Goal: Task Accomplishment & Management: Use online tool/utility

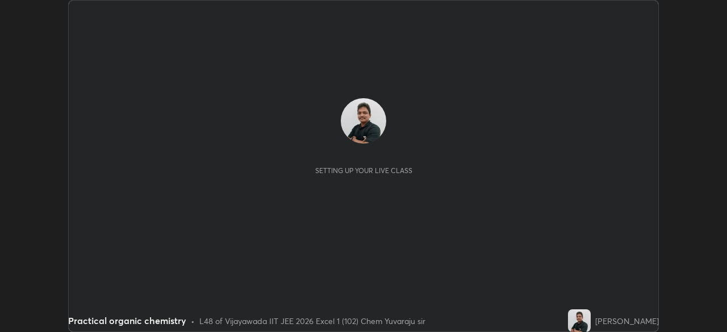
scroll to position [332, 726]
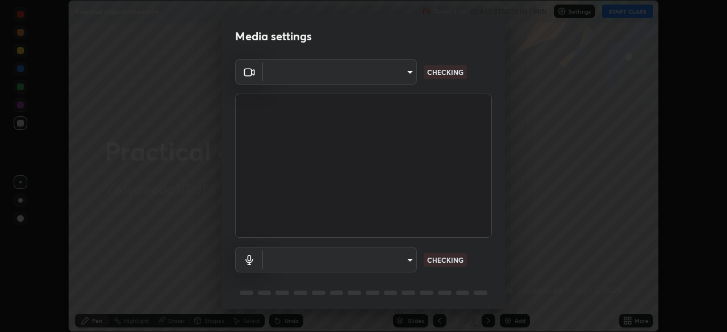
type input "3b33a3c761c0e45613f6c67bedc5ec5bb3616ed3905ce22176cb2855069b3ab3"
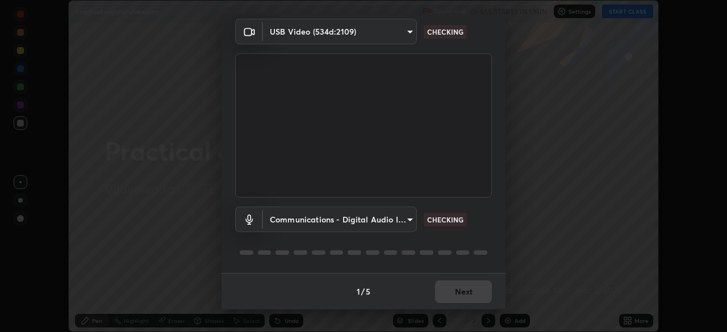
click at [400, 223] on body "Erase all Practical organic chemistry Recording CLASS STARTS IN 1 MIN Settings …" at bounding box center [363, 166] width 727 height 332
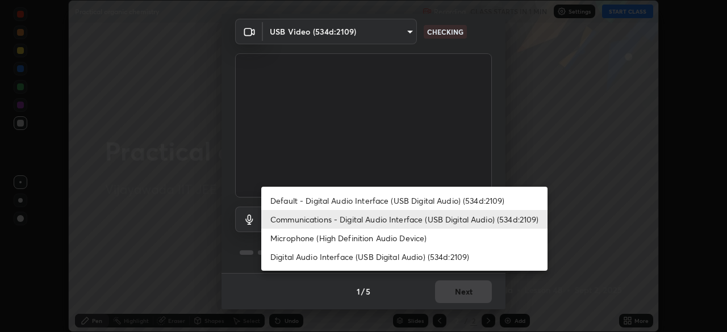
click at [390, 199] on li "Default - Digital Audio Interface (USB Digital Audio) (534d:2109)" at bounding box center [404, 200] width 286 height 19
type input "default"
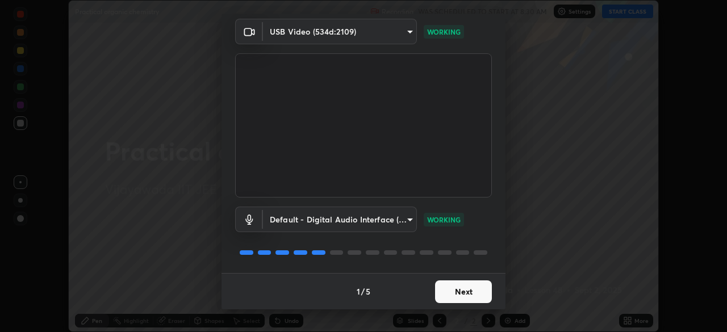
click at [475, 291] on button "Next" at bounding box center [463, 291] width 57 height 23
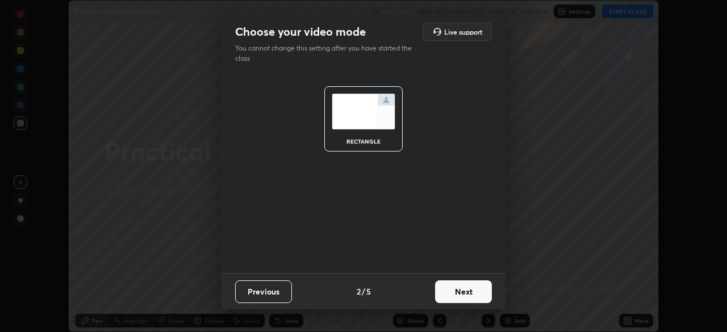
click at [481, 291] on button "Next" at bounding box center [463, 291] width 57 height 23
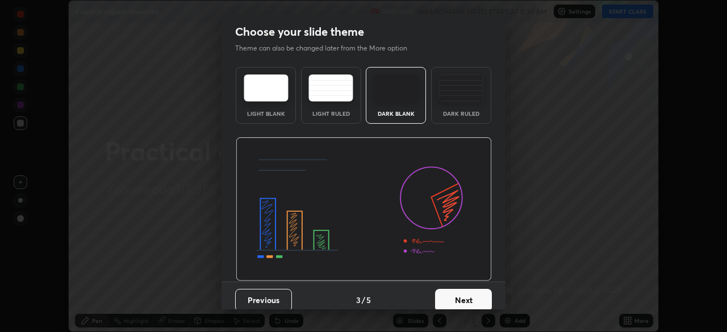
click at [483, 296] on button "Next" at bounding box center [463, 300] width 57 height 23
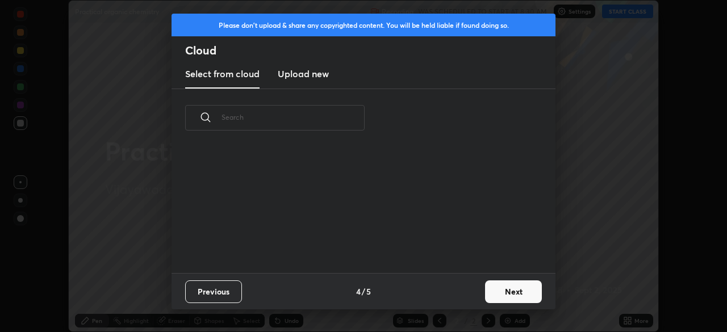
click at [509, 296] on button "Next" at bounding box center [513, 291] width 57 height 23
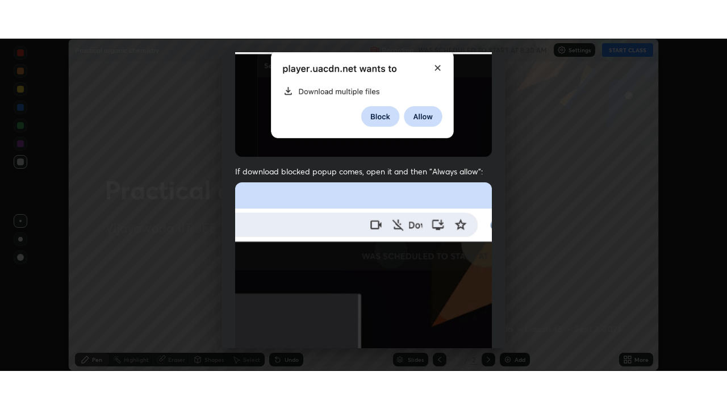
scroll to position [272, 0]
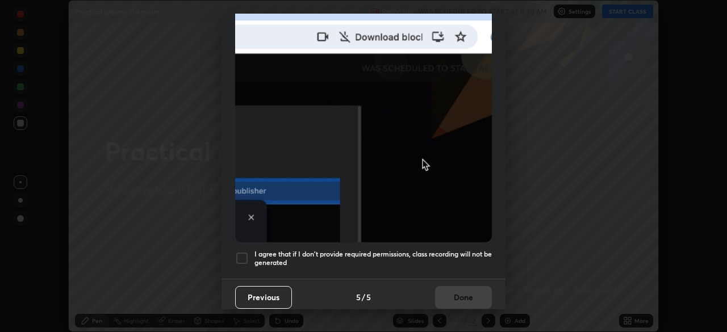
click at [248, 257] on div at bounding box center [242, 259] width 14 height 14
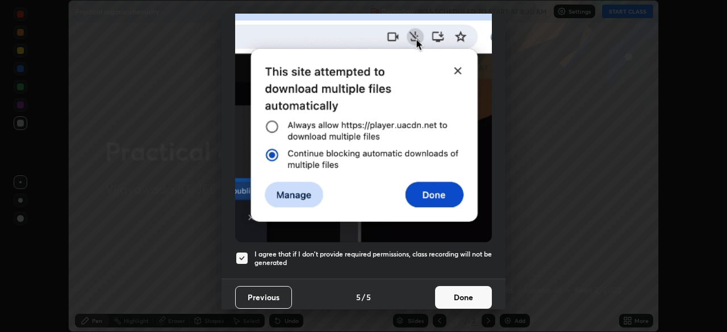
click at [456, 288] on button "Done" at bounding box center [463, 297] width 57 height 23
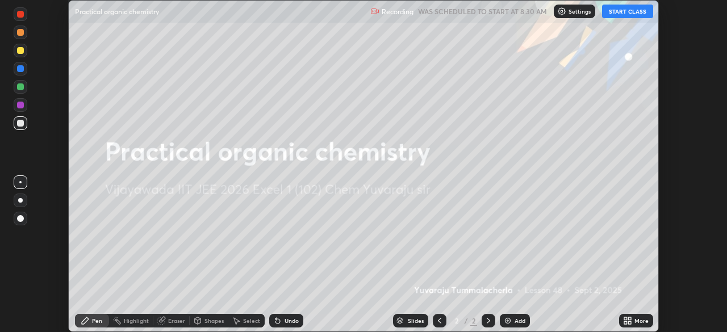
click at [629, 13] on button "START CLASS" at bounding box center [627, 12] width 51 height 14
click at [636, 318] on div "More" at bounding box center [641, 321] width 14 height 6
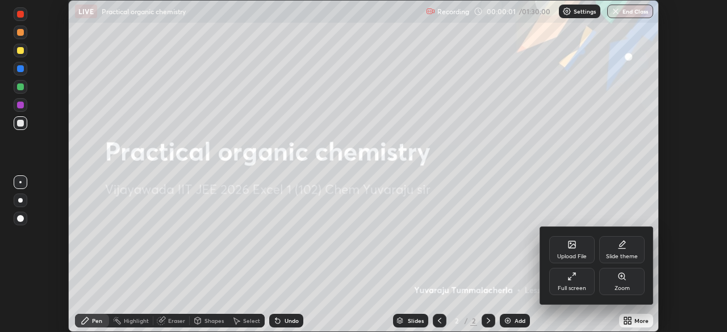
click at [581, 275] on div "Full screen" at bounding box center [571, 281] width 45 height 27
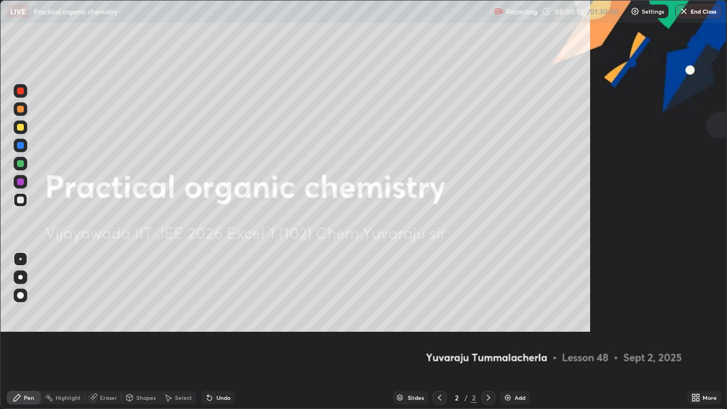
scroll to position [409, 727]
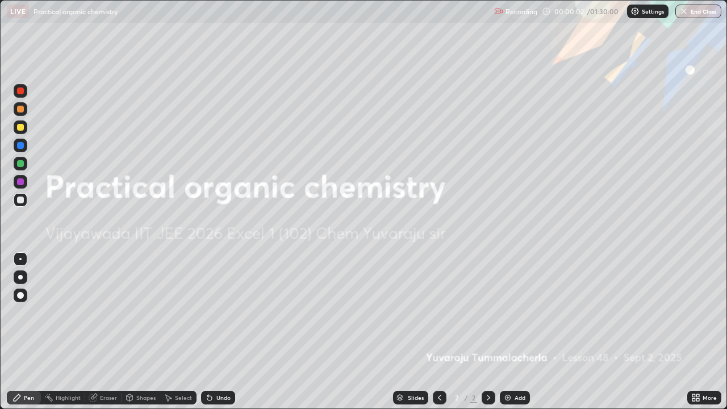
click at [518, 332] on div "Add" at bounding box center [515, 398] width 30 height 14
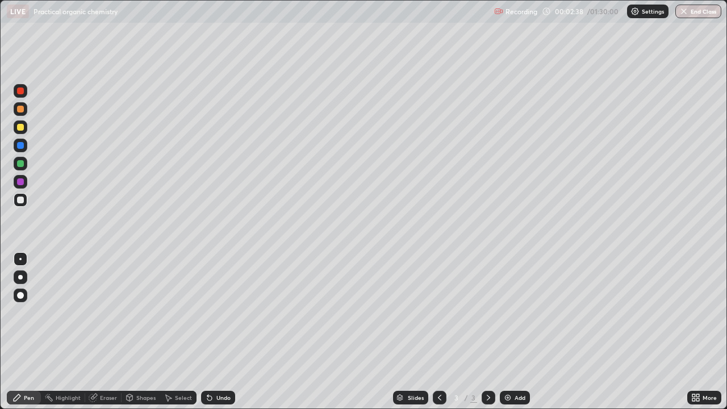
click at [213, 332] on div "Undo" at bounding box center [218, 398] width 34 height 14
click at [22, 127] on div at bounding box center [20, 127] width 7 height 7
click at [509, 332] on img at bounding box center [507, 397] width 9 height 9
click at [438, 332] on icon at bounding box center [439, 397] width 9 height 9
click at [487, 332] on icon at bounding box center [488, 397] width 9 height 9
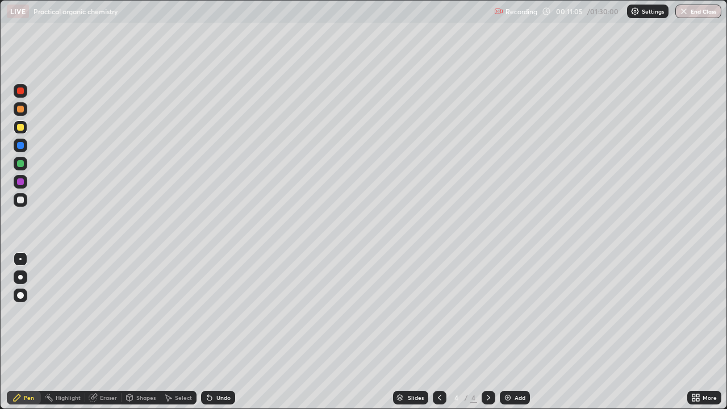
click at [20, 199] on div at bounding box center [20, 199] width 7 height 7
click at [218, 332] on div "Undo" at bounding box center [223, 398] width 14 height 6
click at [217, 332] on div "Undo" at bounding box center [223, 398] width 14 height 6
click at [216, 332] on div "Undo" at bounding box center [223, 398] width 14 height 6
click at [213, 332] on div "Undo" at bounding box center [218, 398] width 34 height 14
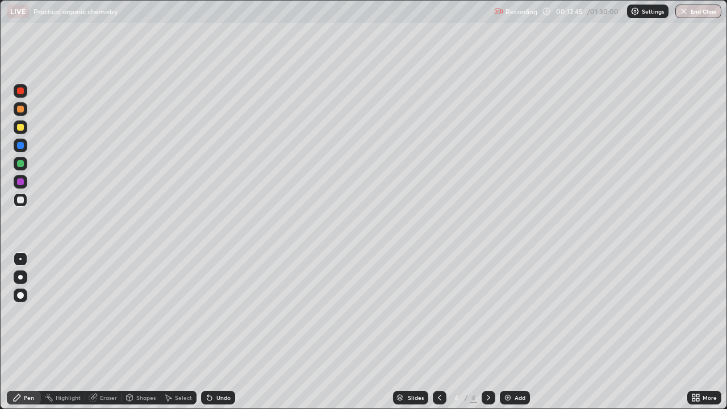
click at [213, 332] on div "Undo" at bounding box center [218, 398] width 34 height 14
click at [207, 332] on icon at bounding box center [207, 395] width 1 height 1
click at [208, 332] on icon at bounding box center [209, 398] width 5 height 5
click at [212, 332] on div "Undo" at bounding box center [218, 398] width 34 height 14
click at [208, 332] on icon at bounding box center [209, 398] width 5 height 5
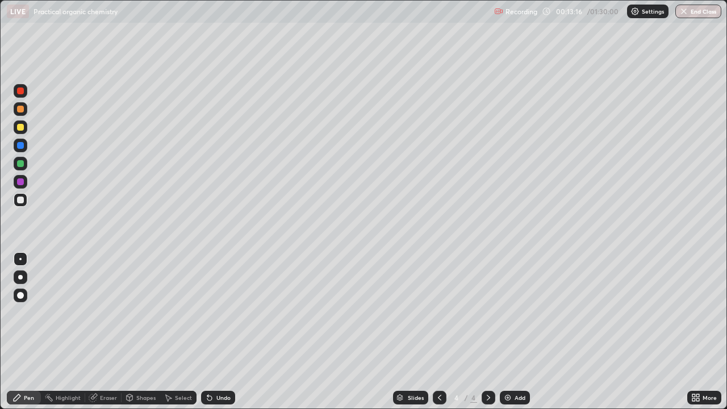
click at [220, 332] on div "Undo" at bounding box center [223, 398] width 14 height 6
click at [223, 332] on div "Undo" at bounding box center [223, 398] width 14 height 6
click at [224, 332] on div "Undo" at bounding box center [223, 398] width 14 height 6
click at [512, 332] on div "Add" at bounding box center [515, 398] width 30 height 14
click at [216, 332] on div "Undo" at bounding box center [223, 398] width 14 height 6
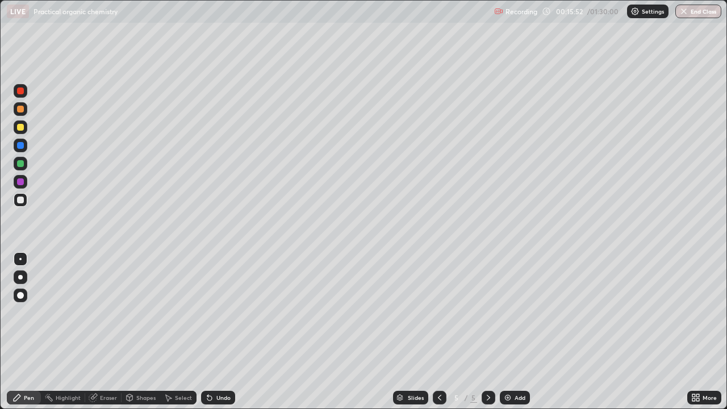
click at [216, 332] on div "Undo" at bounding box center [223, 398] width 14 height 6
click at [213, 332] on div "Undo" at bounding box center [218, 398] width 34 height 14
click at [212, 332] on div "Undo" at bounding box center [218, 398] width 34 height 14
click at [217, 332] on div "Undo" at bounding box center [223, 398] width 14 height 6
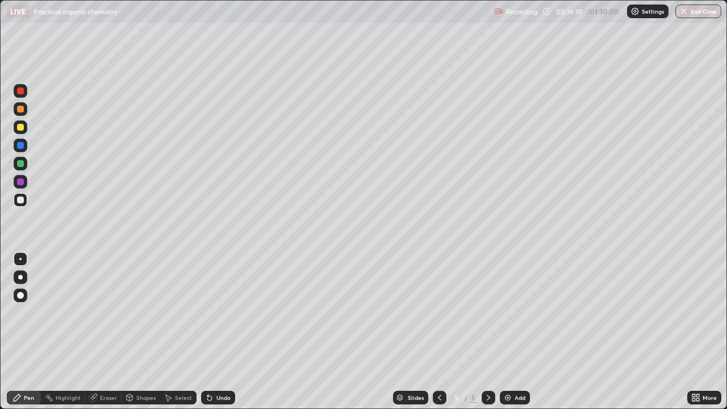
click at [207, 332] on icon at bounding box center [207, 395] width 1 height 1
click at [219, 332] on div "Undo" at bounding box center [223, 398] width 14 height 6
click at [217, 332] on div "Undo" at bounding box center [223, 398] width 14 height 6
click at [216, 332] on div "Undo" at bounding box center [223, 398] width 14 height 6
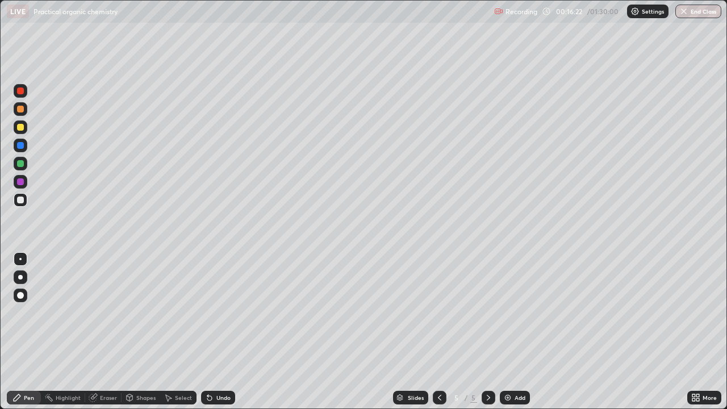
click at [213, 332] on div "Undo" at bounding box center [218, 398] width 34 height 14
click at [214, 332] on div "Undo" at bounding box center [218, 398] width 34 height 14
click at [216, 332] on div "Undo" at bounding box center [223, 398] width 14 height 6
click at [213, 332] on div "Undo" at bounding box center [218, 398] width 34 height 14
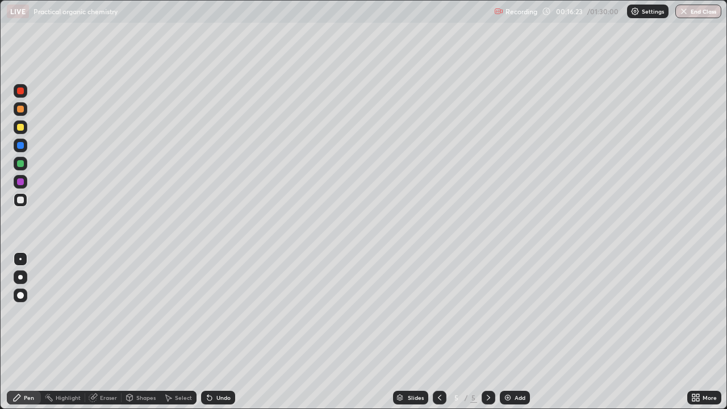
click at [213, 332] on div "Undo" at bounding box center [218, 398] width 34 height 14
click at [216, 332] on div "Undo" at bounding box center [223, 398] width 14 height 6
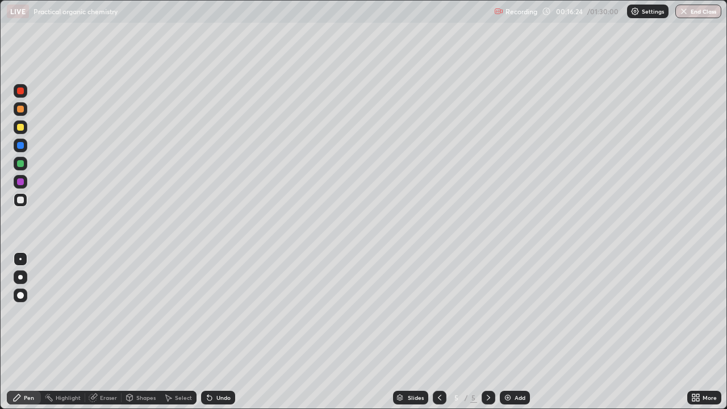
click at [216, 332] on div "Undo" at bounding box center [218, 398] width 34 height 14
click at [215, 332] on div "Undo" at bounding box center [218, 398] width 34 height 14
click at [218, 332] on div "Undo" at bounding box center [223, 398] width 14 height 6
click at [21, 128] on div at bounding box center [20, 127] width 7 height 7
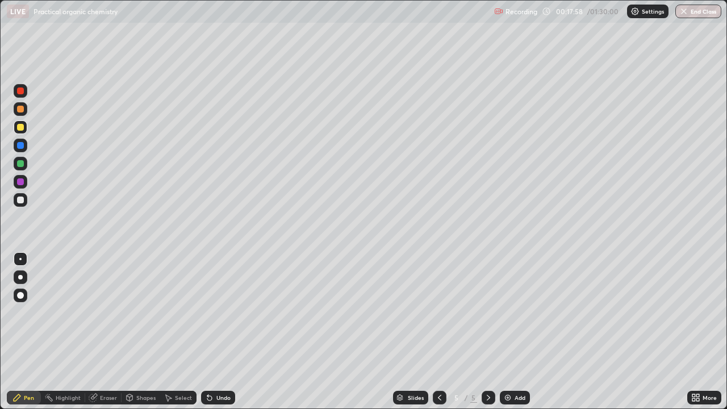
click at [223, 332] on div "Undo" at bounding box center [218, 398] width 34 height 14
click at [216, 332] on div "Undo" at bounding box center [223, 398] width 14 height 6
click at [220, 332] on div "Undo" at bounding box center [223, 398] width 14 height 6
click at [217, 332] on div "Undo" at bounding box center [223, 398] width 14 height 6
click at [22, 166] on div at bounding box center [20, 163] width 7 height 7
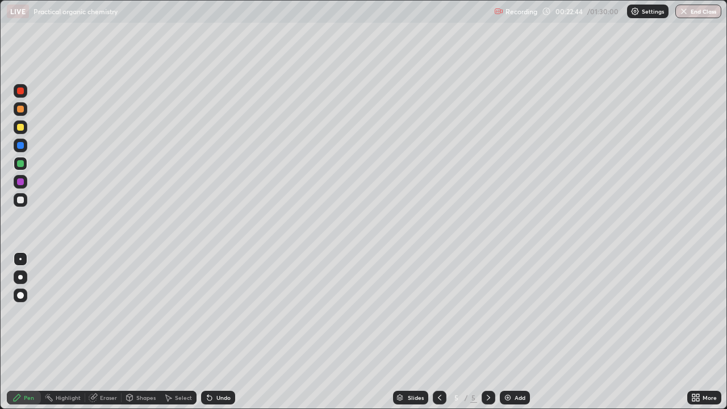
click at [516, 332] on div "Add" at bounding box center [519, 398] width 11 height 6
click at [222, 332] on div "Undo" at bounding box center [223, 398] width 14 height 6
click at [222, 332] on div "Undo" at bounding box center [218, 398] width 34 height 14
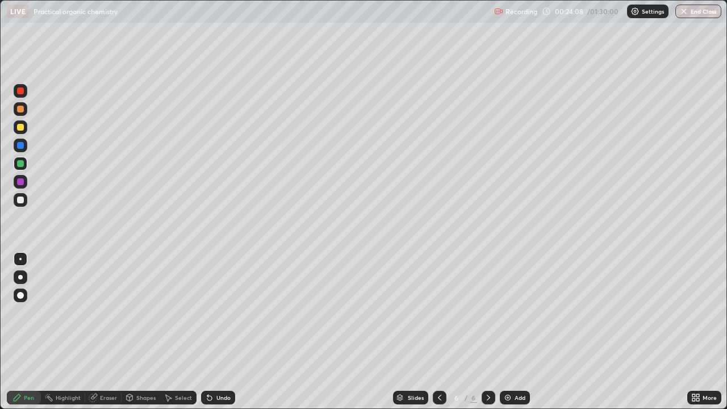
click at [221, 332] on div "Undo" at bounding box center [218, 398] width 34 height 14
click at [222, 332] on div "Undo" at bounding box center [218, 398] width 34 height 14
click at [220, 332] on div "Undo" at bounding box center [218, 398] width 34 height 14
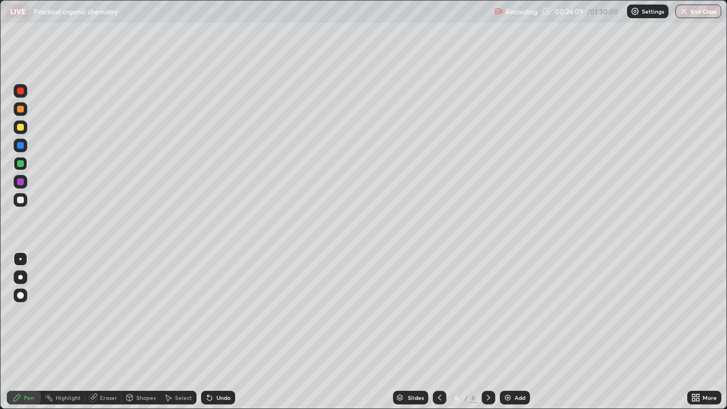
click at [220, 332] on div "Undo" at bounding box center [218, 398] width 34 height 14
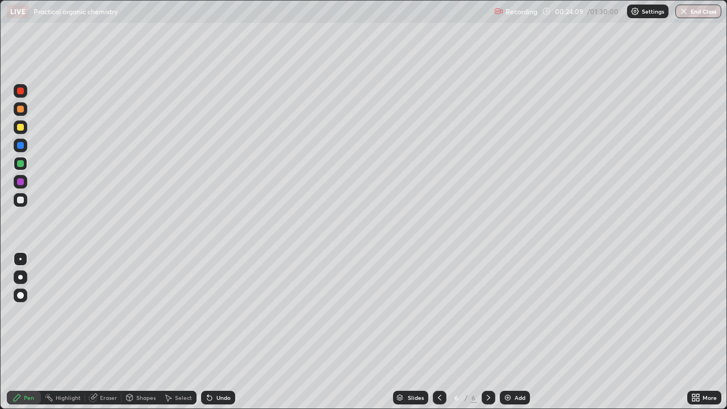
click at [220, 332] on div "Undo" at bounding box center [218, 398] width 34 height 14
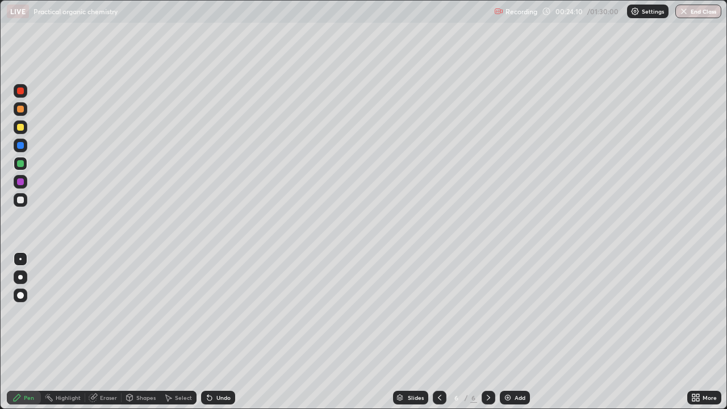
click at [220, 332] on div "Undo" at bounding box center [218, 398] width 34 height 14
click at [221, 332] on div "Undo" at bounding box center [218, 398] width 34 height 14
click at [220, 332] on div "Undo" at bounding box center [218, 398] width 34 height 14
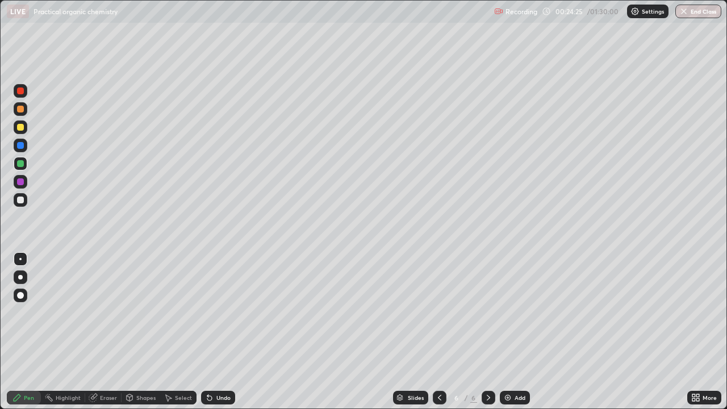
click at [25, 200] on div at bounding box center [21, 200] width 14 height 14
click at [21, 127] on div at bounding box center [20, 127] width 7 height 7
click at [223, 332] on div "Undo" at bounding box center [218, 398] width 34 height 14
click at [219, 332] on div "Undo" at bounding box center [223, 398] width 14 height 6
click at [217, 332] on div "Undo" at bounding box center [223, 398] width 14 height 6
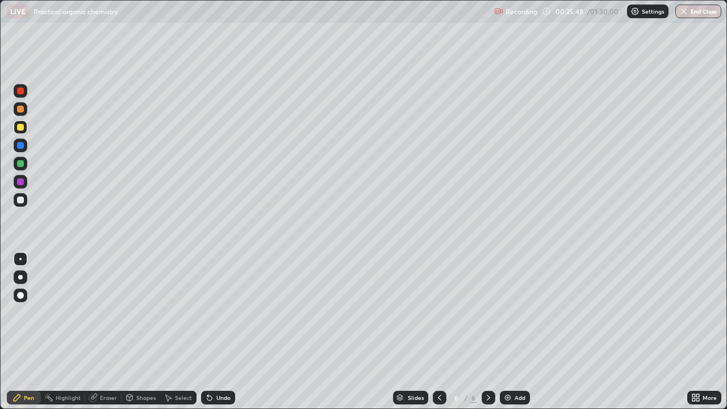
click at [216, 332] on div "Undo" at bounding box center [218, 398] width 34 height 14
click at [220, 332] on div "Undo" at bounding box center [218, 398] width 34 height 14
click at [218, 332] on div "Undo" at bounding box center [218, 398] width 34 height 14
click at [216, 332] on div "Undo" at bounding box center [218, 398] width 34 height 14
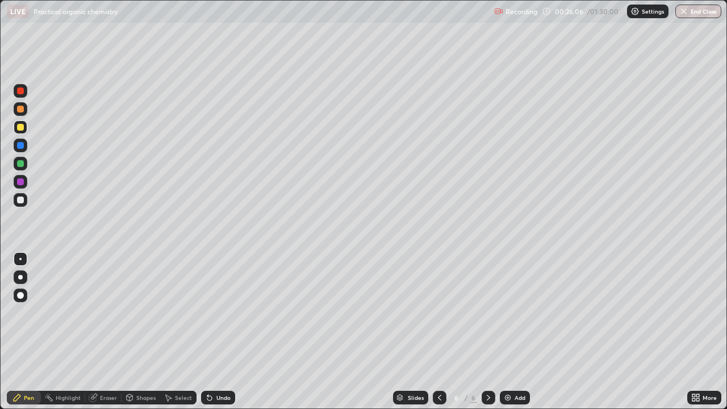
click at [216, 332] on div "Undo" at bounding box center [218, 398] width 34 height 14
click at [215, 332] on div "Undo" at bounding box center [218, 398] width 34 height 14
click at [213, 332] on div "Undo" at bounding box center [218, 398] width 34 height 14
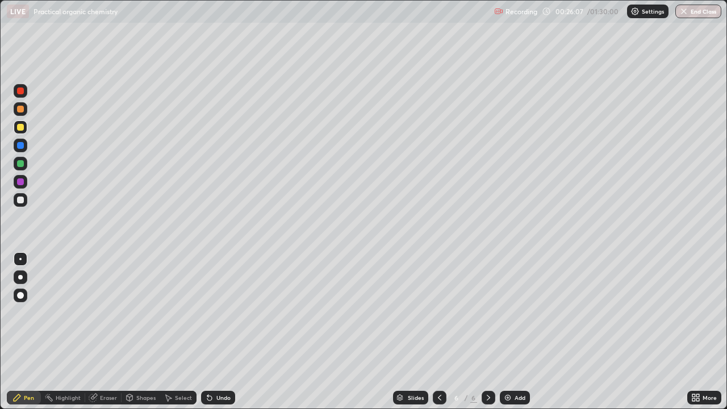
click at [212, 332] on icon at bounding box center [209, 397] width 9 height 9
click at [21, 164] on div at bounding box center [20, 163] width 7 height 7
click at [20, 114] on div at bounding box center [21, 109] width 14 height 14
click at [217, 332] on div "Undo" at bounding box center [223, 398] width 14 height 6
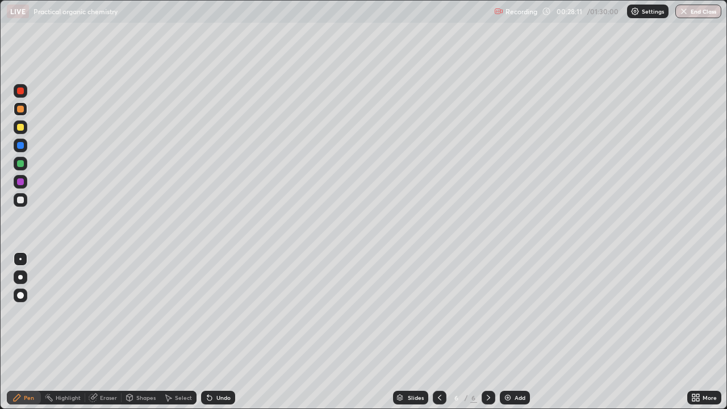
click at [212, 332] on div "Undo" at bounding box center [218, 398] width 34 height 14
click at [20, 199] on div at bounding box center [20, 199] width 7 height 7
click at [26, 107] on div at bounding box center [21, 109] width 14 height 14
click at [517, 332] on div "Add" at bounding box center [519, 398] width 11 height 6
click at [20, 200] on div at bounding box center [20, 199] width 7 height 7
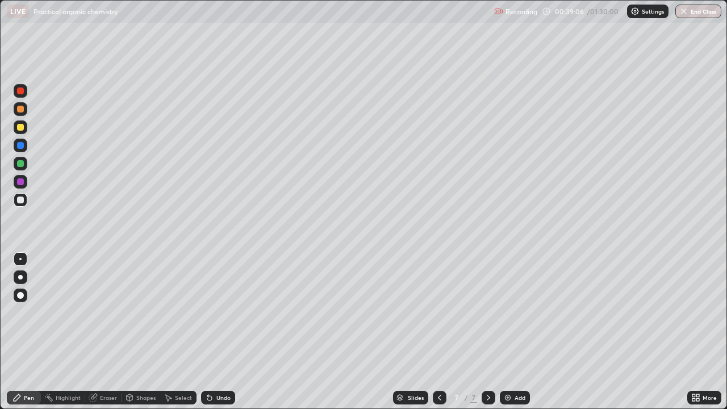
click at [18, 163] on div at bounding box center [20, 163] width 7 height 7
click at [21, 110] on div at bounding box center [20, 109] width 7 height 7
click at [221, 332] on div "Undo" at bounding box center [223, 398] width 14 height 6
click at [225, 332] on div "Undo" at bounding box center [223, 398] width 14 height 6
click at [223, 332] on div "Undo" at bounding box center [223, 398] width 14 height 6
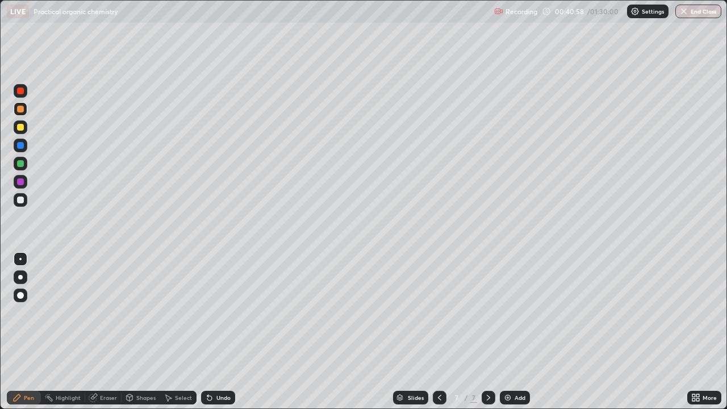
click at [207, 332] on icon at bounding box center [207, 395] width 1 height 1
click at [216, 332] on div "Undo" at bounding box center [218, 398] width 34 height 14
click at [220, 332] on div "Undo" at bounding box center [223, 398] width 14 height 6
click at [26, 204] on div at bounding box center [21, 200] width 14 height 14
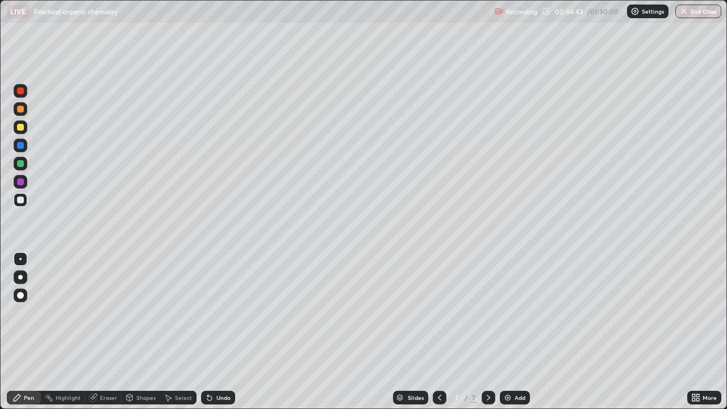
click at [19, 182] on div at bounding box center [20, 181] width 7 height 7
click at [504, 332] on img at bounding box center [507, 397] width 9 height 9
click at [18, 129] on div at bounding box center [20, 127] width 7 height 7
click at [213, 332] on div "Undo" at bounding box center [218, 398] width 34 height 14
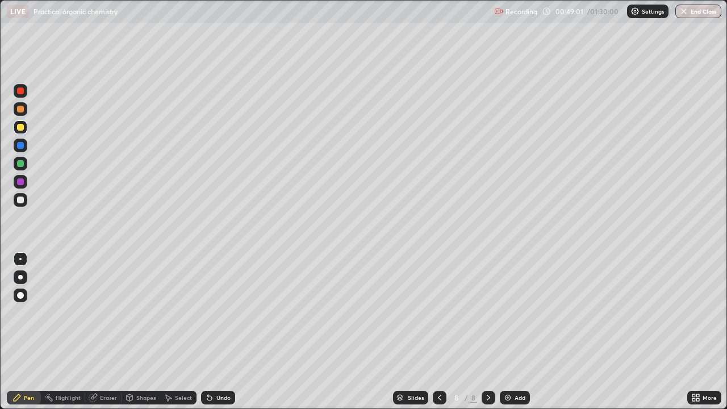
click at [220, 332] on div "Undo" at bounding box center [223, 398] width 14 height 6
click at [216, 332] on div "Undo" at bounding box center [223, 398] width 14 height 6
click at [218, 332] on div "Undo" at bounding box center [223, 398] width 14 height 6
click at [220, 332] on div "Undo" at bounding box center [223, 398] width 14 height 6
click at [224, 332] on div "Undo" at bounding box center [218, 398] width 34 height 14
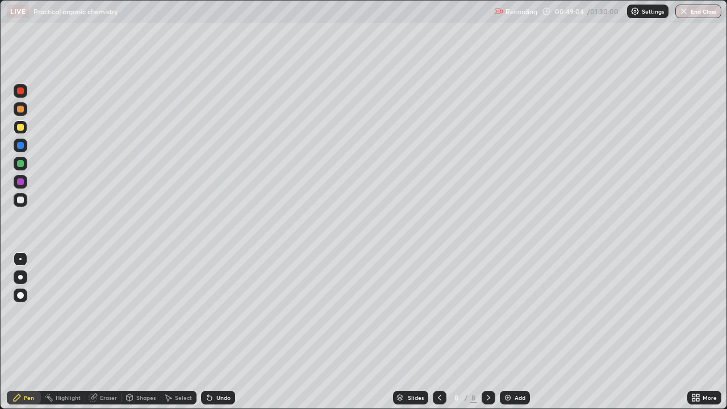
click at [222, 332] on div "Undo" at bounding box center [218, 398] width 34 height 14
click at [224, 332] on div "Undo" at bounding box center [218, 398] width 34 height 14
click at [216, 332] on div "Undo" at bounding box center [223, 398] width 14 height 6
click at [207, 332] on icon at bounding box center [207, 395] width 1 height 1
click at [210, 332] on div "Undo" at bounding box center [218, 398] width 34 height 14
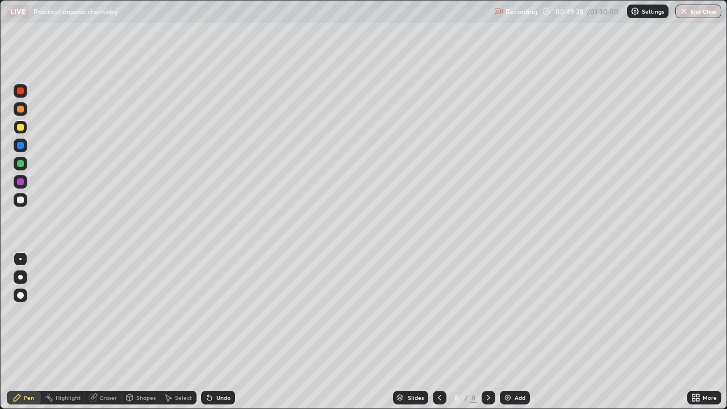
click at [22, 203] on div at bounding box center [20, 199] width 7 height 7
click at [212, 332] on div "Undo" at bounding box center [218, 398] width 34 height 14
click at [213, 332] on div "Undo" at bounding box center [218, 398] width 34 height 14
click at [207, 332] on icon at bounding box center [207, 395] width 1 height 1
click at [20, 127] on div at bounding box center [20, 127] width 7 height 7
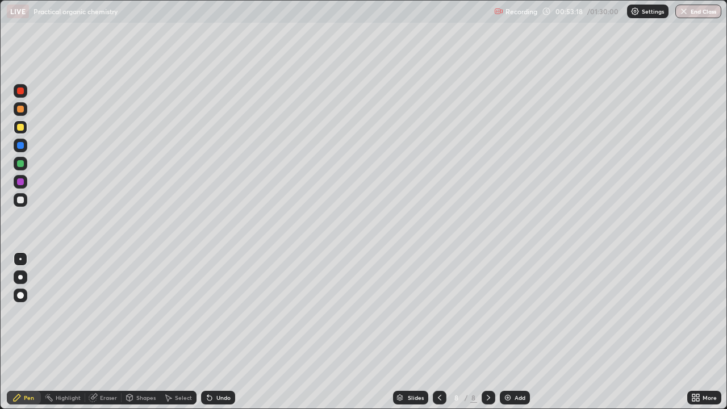
click at [523, 332] on div "Add" at bounding box center [519, 398] width 11 height 6
click at [210, 332] on icon at bounding box center [209, 398] width 5 height 5
click at [220, 332] on div "Undo" at bounding box center [223, 398] width 14 height 6
click at [222, 332] on div "Undo" at bounding box center [218, 398] width 34 height 14
click at [225, 332] on div "Undo" at bounding box center [223, 398] width 14 height 6
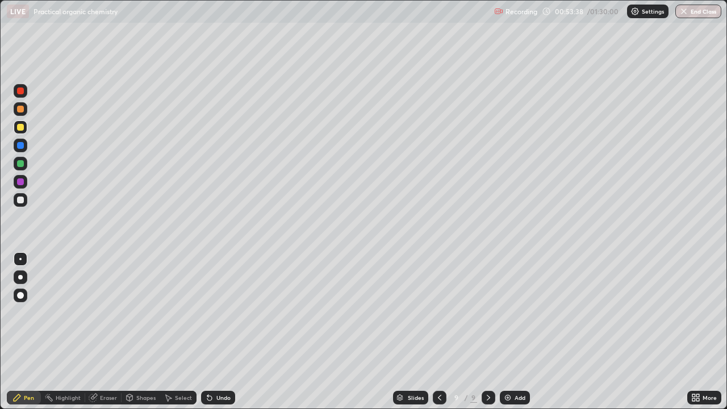
click at [227, 332] on div "Undo" at bounding box center [218, 398] width 34 height 14
click at [216, 332] on div "Undo" at bounding box center [223, 398] width 14 height 6
click at [20, 163] on div at bounding box center [20, 163] width 7 height 7
click at [213, 332] on div "Undo" at bounding box center [218, 398] width 34 height 14
click at [219, 332] on div "Undo" at bounding box center [223, 398] width 14 height 6
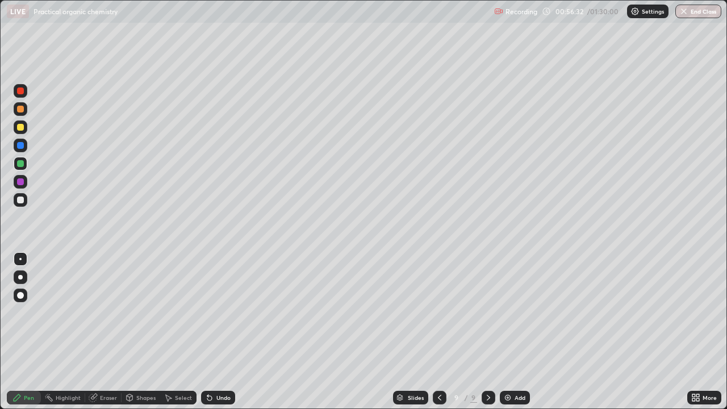
click at [219, 332] on div "Undo" at bounding box center [218, 398] width 34 height 14
click at [220, 332] on div "Undo" at bounding box center [223, 398] width 14 height 6
click at [221, 332] on div "Undo" at bounding box center [223, 398] width 14 height 6
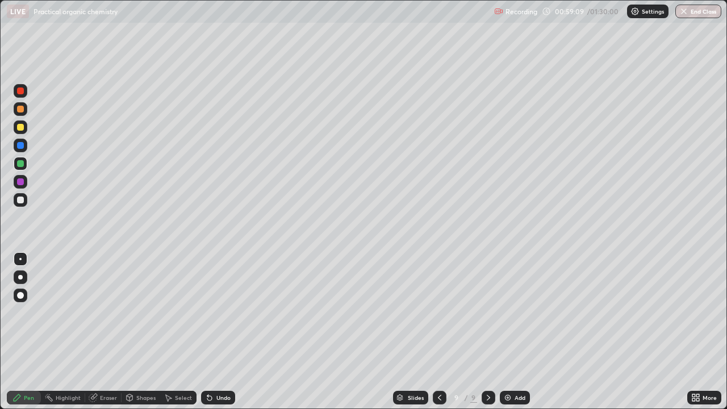
click at [517, 332] on div "Add" at bounding box center [515, 398] width 30 height 14
click at [20, 199] on div at bounding box center [20, 199] width 7 height 7
click at [220, 332] on div "Undo" at bounding box center [218, 398] width 34 height 14
click at [220, 332] on div "Undo" at bounding box center [223, 398] width 14 height 6
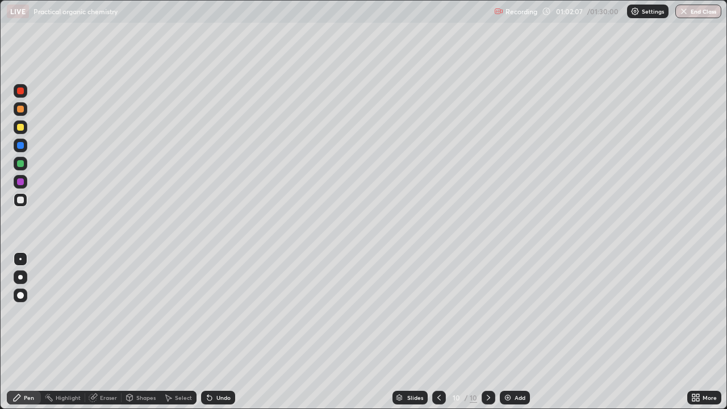
click at [217, 332] on div "Undo" at bounding box center [218, 398] width 34 height 14
click at [214, 332] on div "Undo" at bounding box center [218, 398] width 34 height 14
click at [212, 332] on icon at bounding box center [209, 397] width 9 height 9
click at [216, 332] on div "Undo" at bounding box center [223, 398] width 14 height 6
click at [217, 332] on div "Undo" at bounding box center [223, 398] width 14 height 6
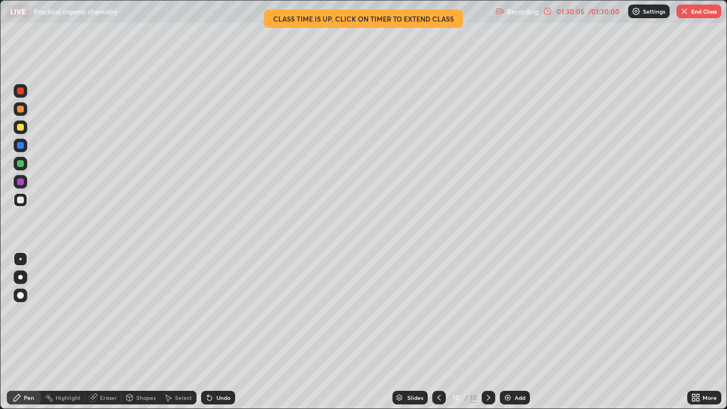
click at [690, 18] on button "End Class" at bounding box center [698, 12] width 45 height 14
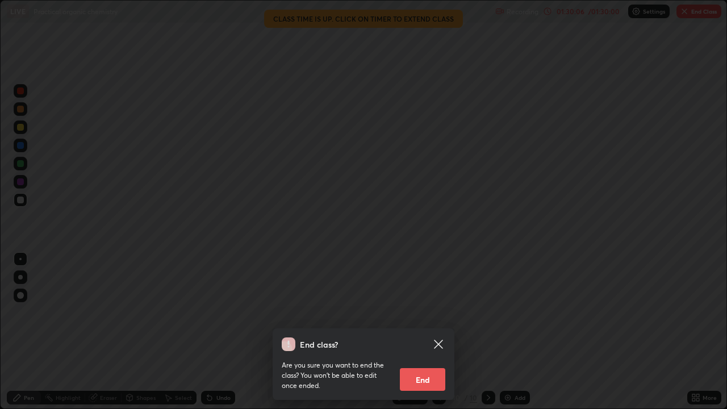
click at [431, 332] on button "End" at bounding box center [422, 379] width 45 height 23
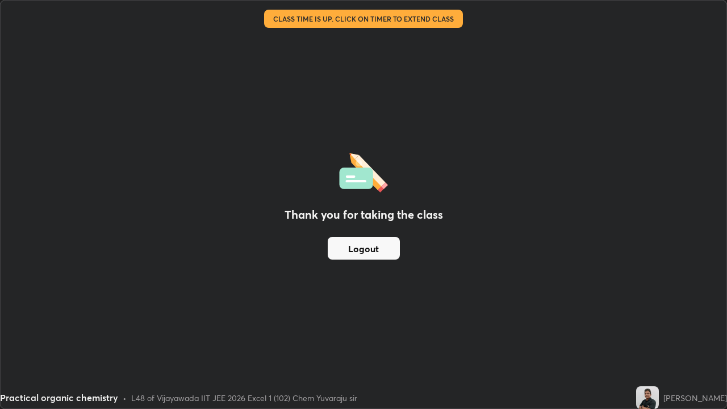
click at [373, 248] on button "Logout" at bounding box center [364, 248] width 72 height 23
